Goal: Browse casually: Explore the website without a specific task or goal

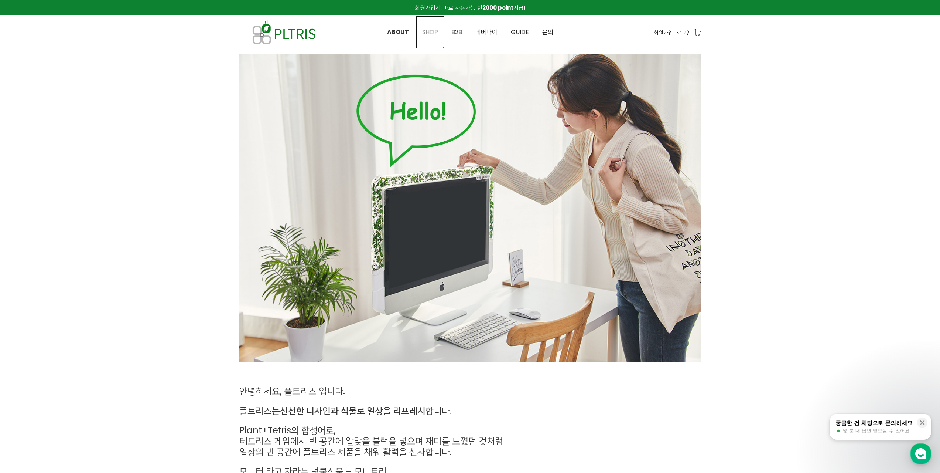
click at [433, 34] on span "SHOP" at bounding box center [430, 32] width 16 height 8
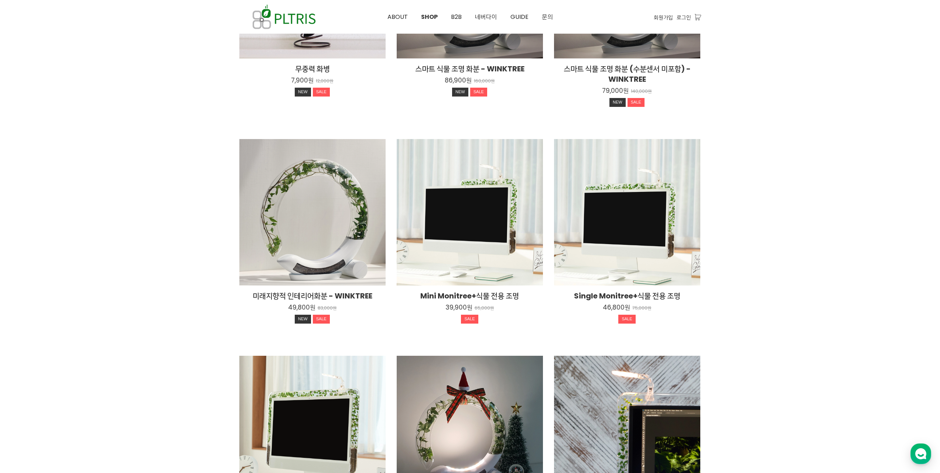
scroll to position [148, 0]
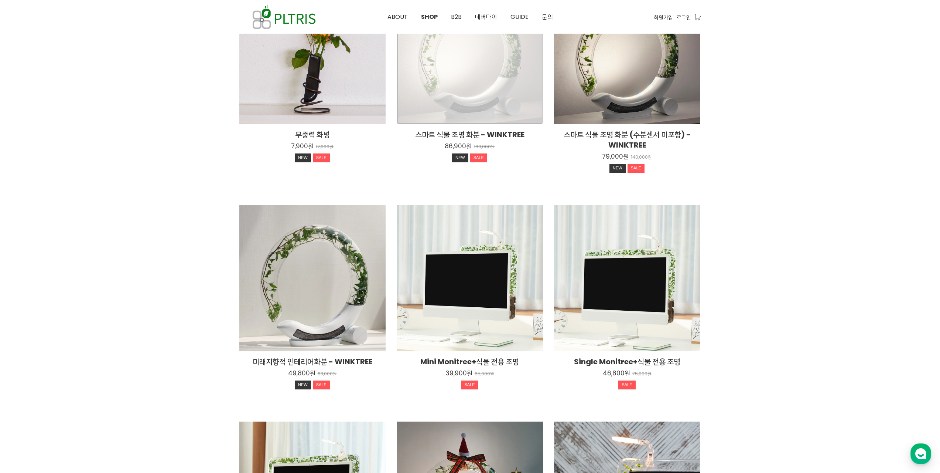
click at [479, 76] on div "스마트 식물 조명 화분 - WINKTREE 86,900원 160,000원 NEW SALE" at bounding box center [470, 51] width 146 height 146
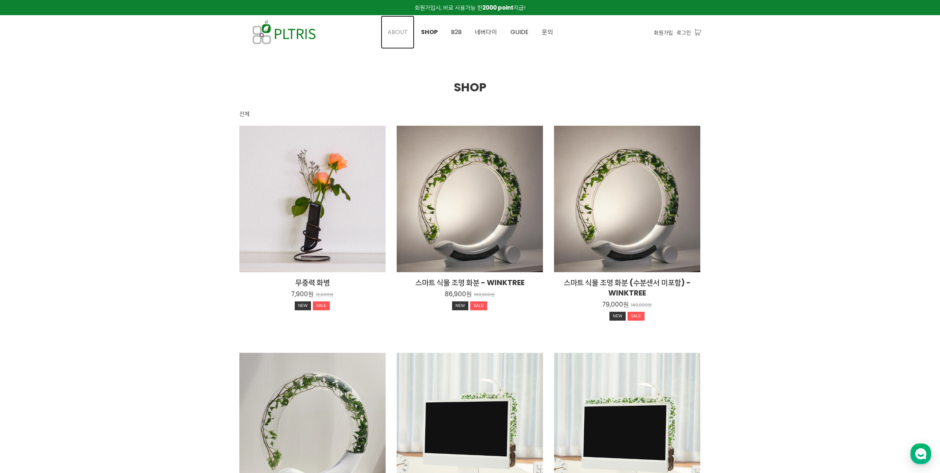
click at [398, 36] on link "ABOUT" at bounding box center [398, 32] width 34 height 33
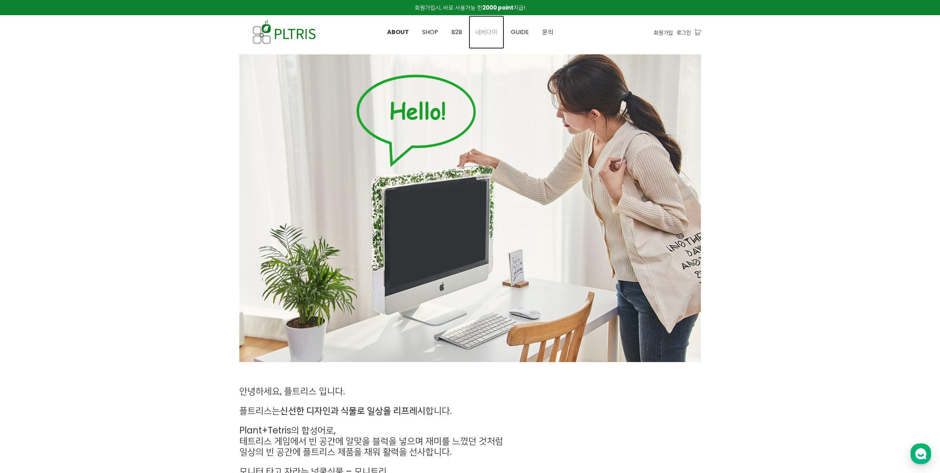
click at [493, 30] on span "네버다이" at bounding box center [486, 32] width 22 height 8
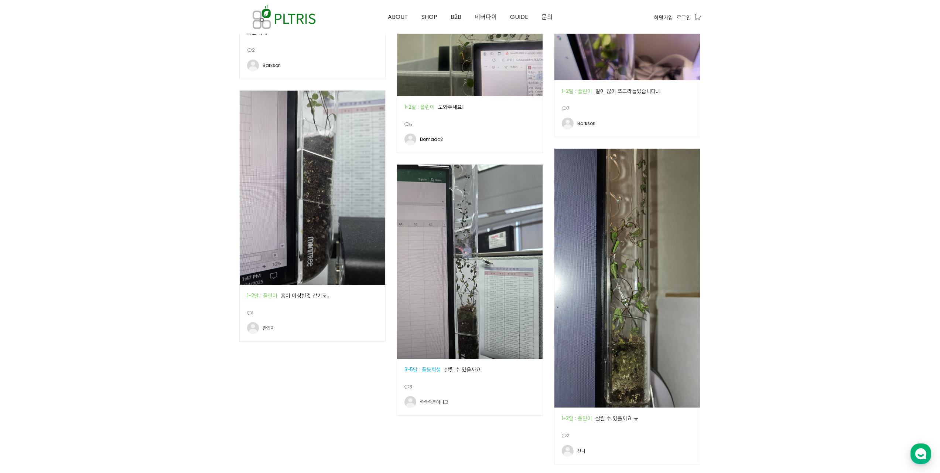
scroll to position [887, 0]
